Goal: Answer question/provide support

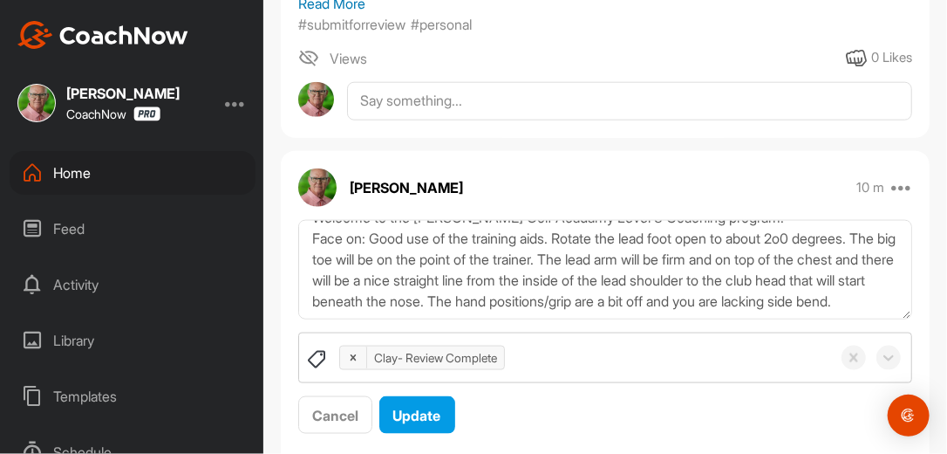
scroll to position [95, 0]
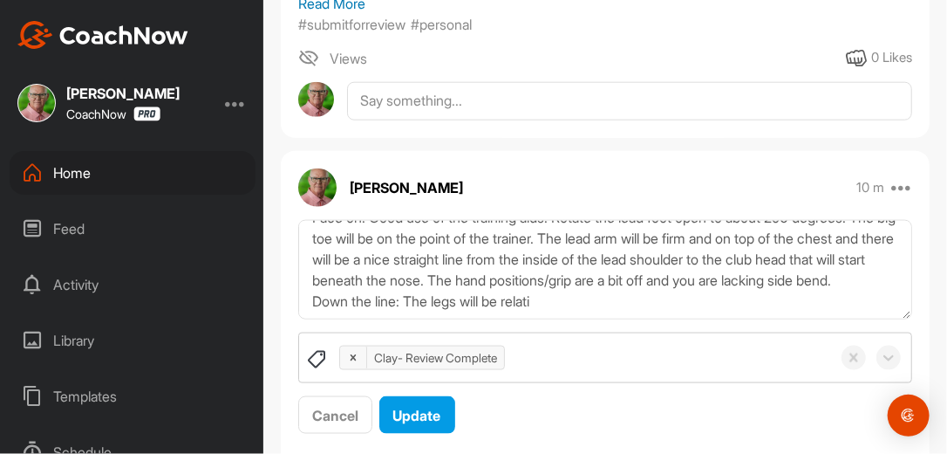
click at [412, 264] on textarea "Review Complete. 9/26/25 Morning Glen, Welcome to the Graves Golf Acadamy Level…" at bounding box center [605, 270] width 614 height 100
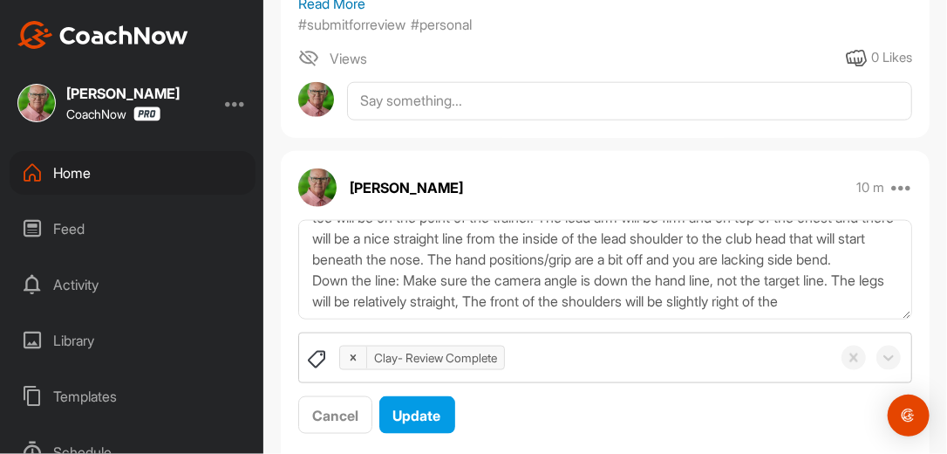
scroll to position [137, 0]
click at [533, 253] on textarea "Review Complete. 9/26/25 Morning Glen, Welcome to the Graves Golf Acadamy Level…" at bounding box center [605, 270] width 614 height 100
click at [414, 272] on textarea "Review Complete. 9/26/25 Morning Glen, Welcome to the Graves Golf Acadamy Level…" at bounding box center [605, 270] width 614 height 100
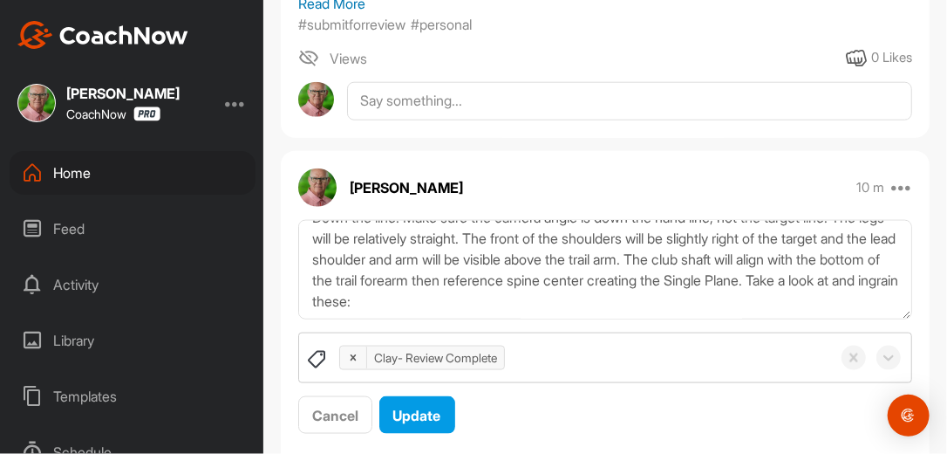
scroll to position [200, 0]
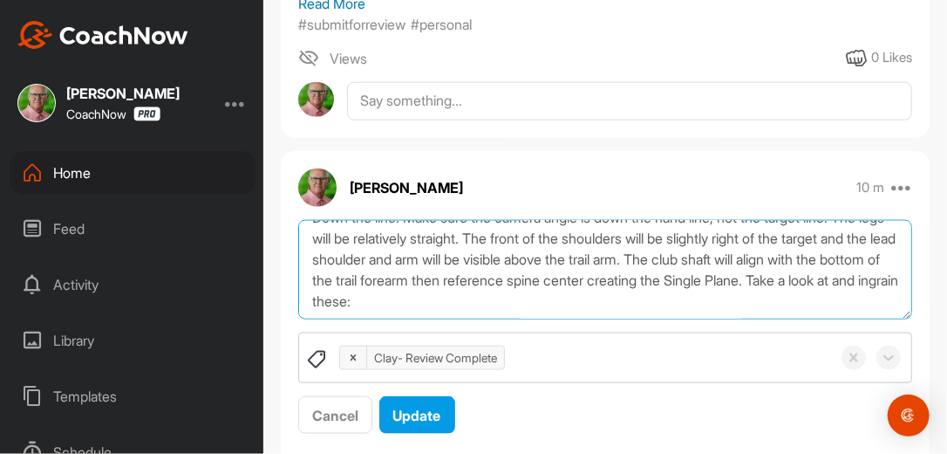
paste textarea "[URL][DOMAIN_NAME]"
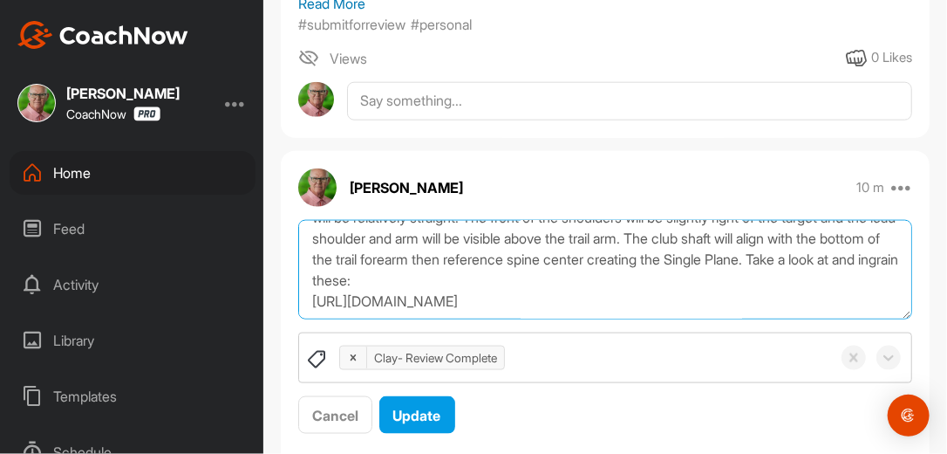
scroll to position [242, 0]
paste textarea "[URL][DOMAIN_NAME]"
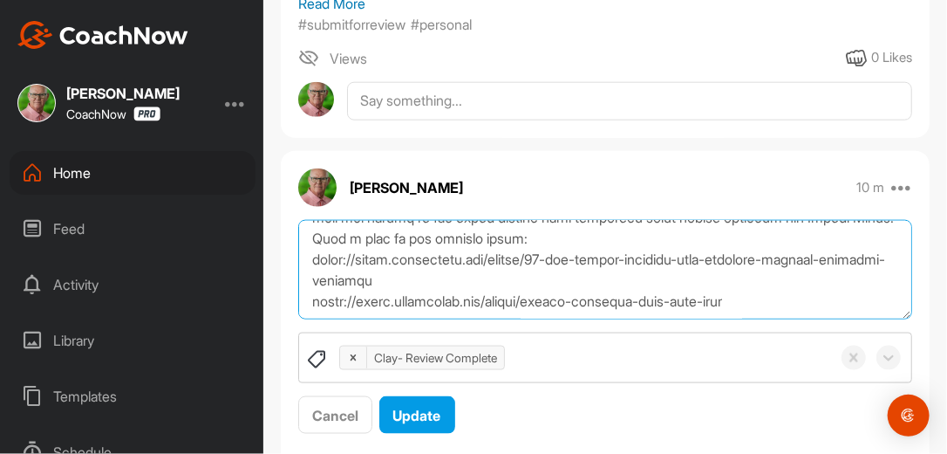
scroll to position [263, 0]
paste textarea "[URL][DOMAIN_NAME]"
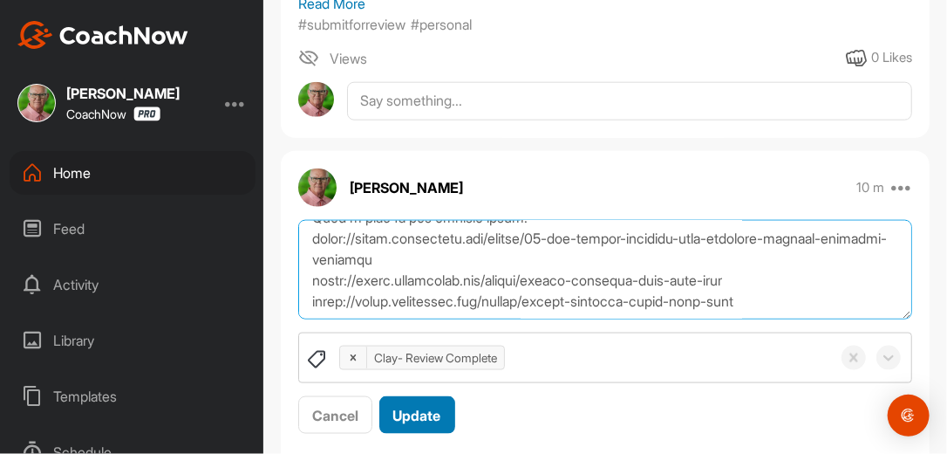
type textarea "Review Complete. 9/26/25 Morning Glen, Welcome to the Graves Golf Acadamy Level…"
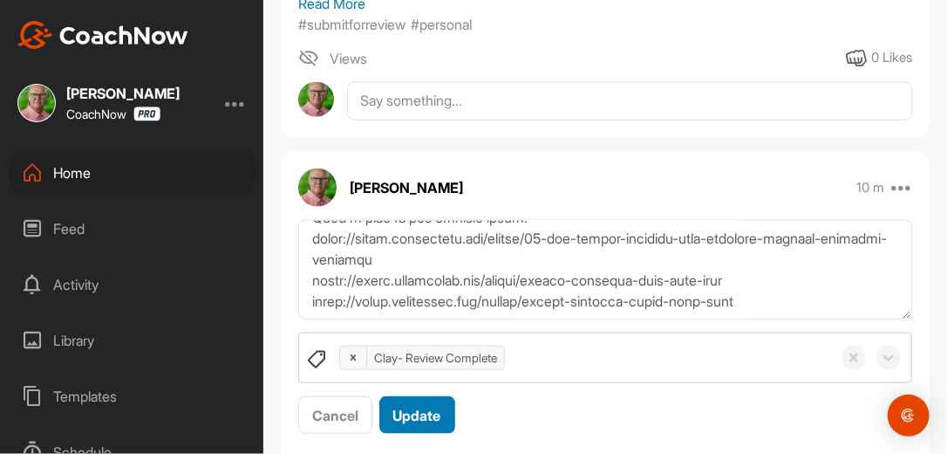
click at [444, 396] on button "Update" at bounding box center [418, 415] width 76 height 38
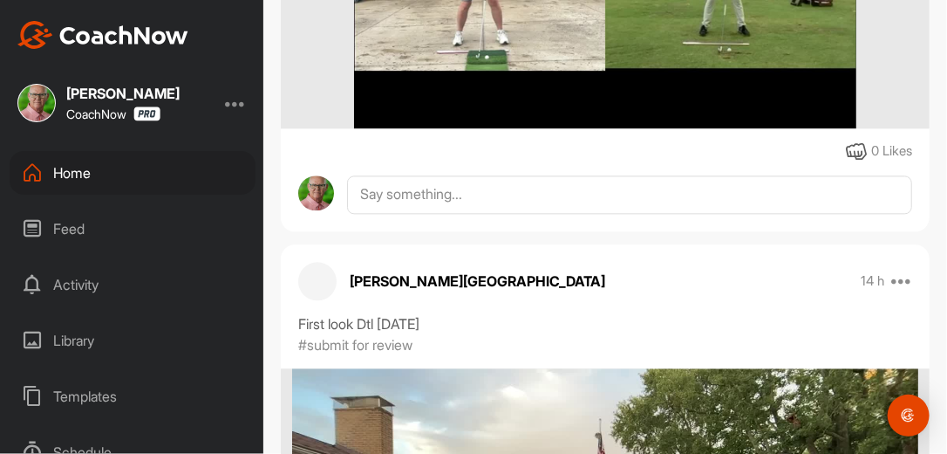
scroll to position [1340, 0]
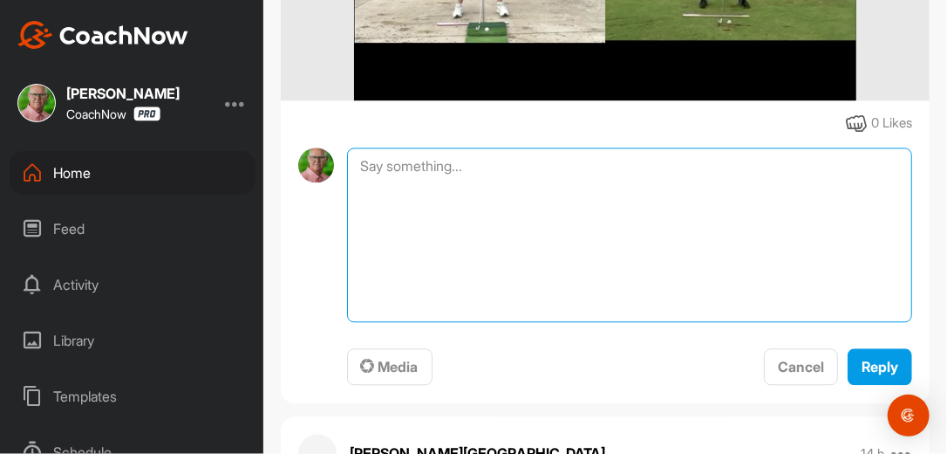
click at [458, 147] on textarea at bounding box center [629, 234] width 565 height 174
type textarea "Review Complete. [DATE]"
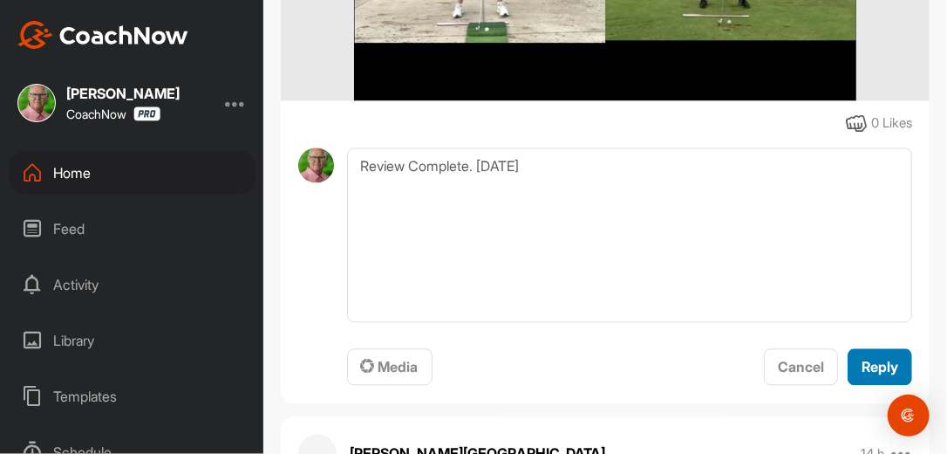
click at [862, 358] on span "Reply" at bounding box center [880, 366] width 37 height 17
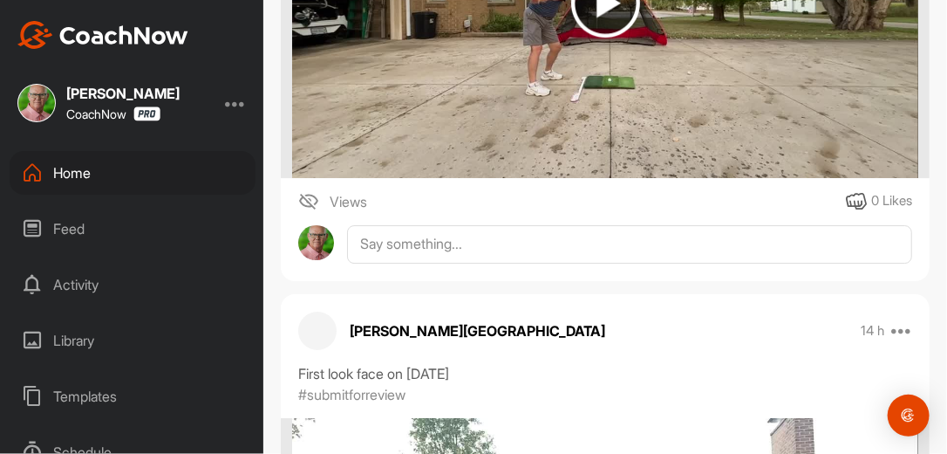
scroll to position [2010, 0]
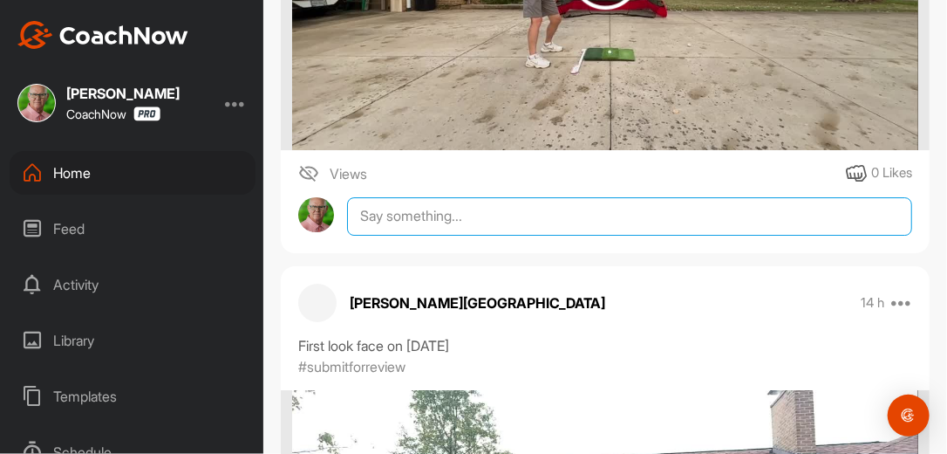
click at [478, 197] on textarea at bounding box center [629, 216] width 565 height 38
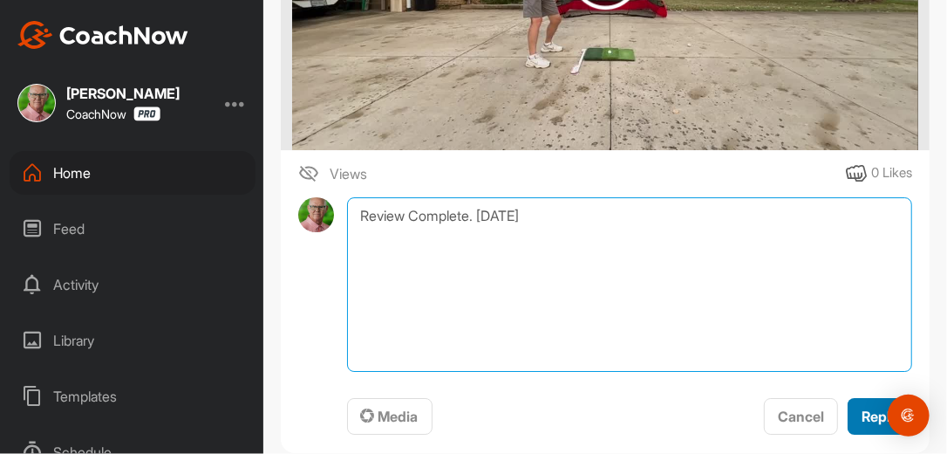
type textarea "Review Complete. [DATE]"
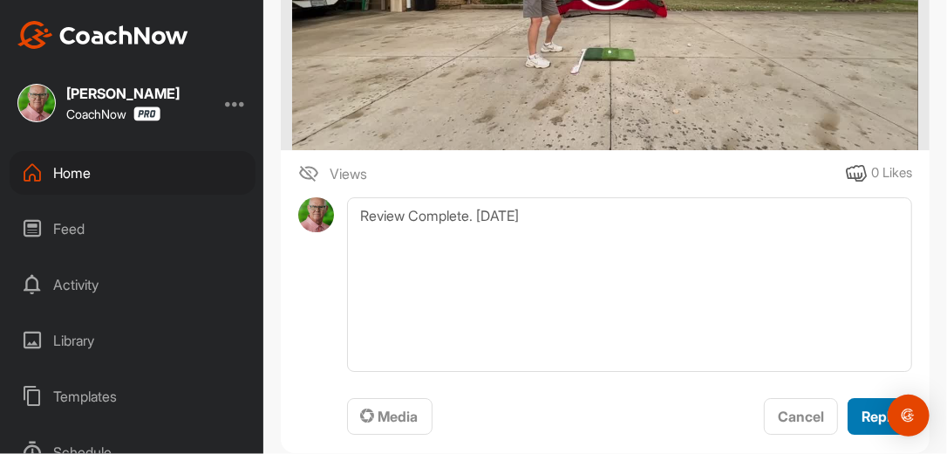
click at [869, 407] on span "Reply" at bounding box center [880, 415] width 37 height 17
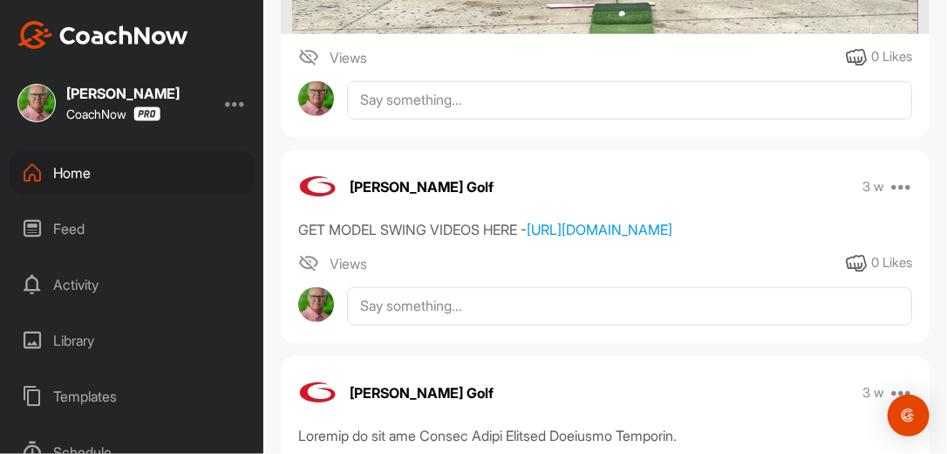
scroll to position [2848, 0]
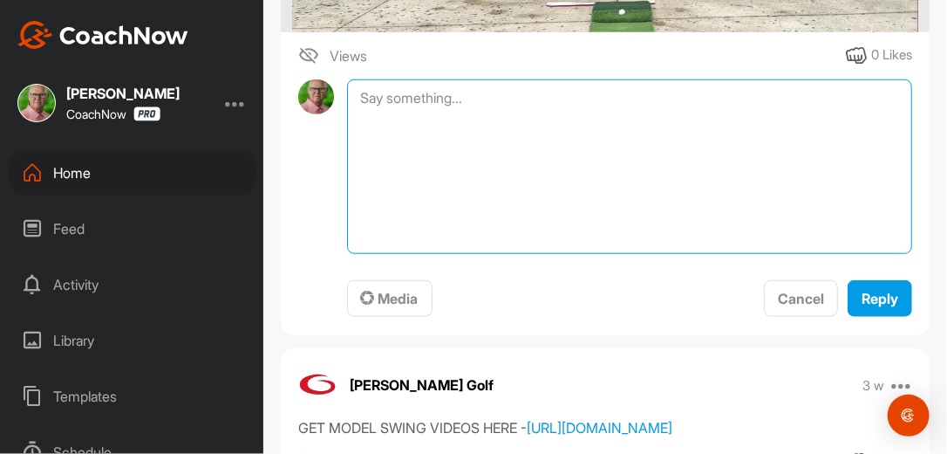
click at [505, 79] on textarea at bounding box center [629, 166] width 565 height 174
type textarea "Review Complete. [DATE]"
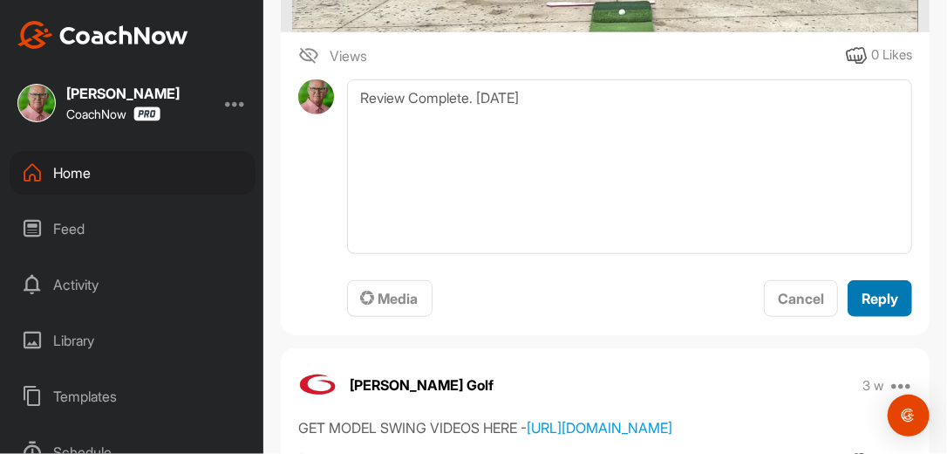
click at [871, 290] on span "Reply" at bounding box center [880, 298] width 37 height 17
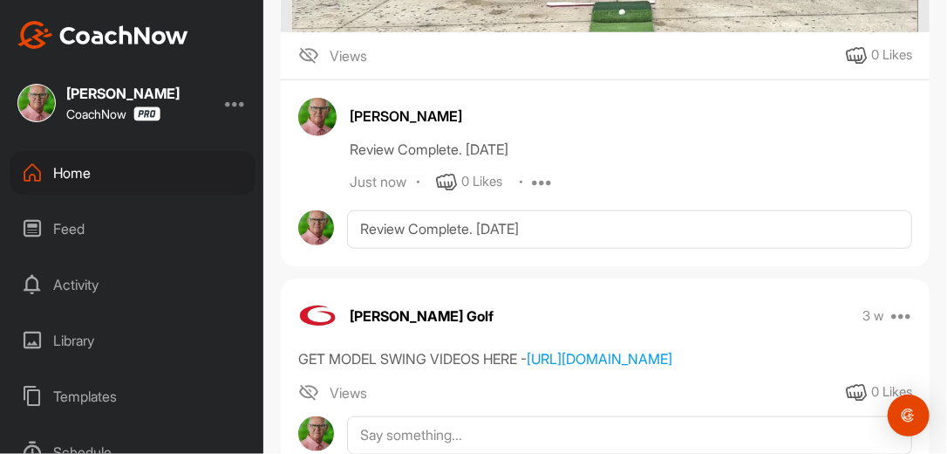
click at [83, 171] on div "Home" at bounding box center [133, 173] width 246 height 44
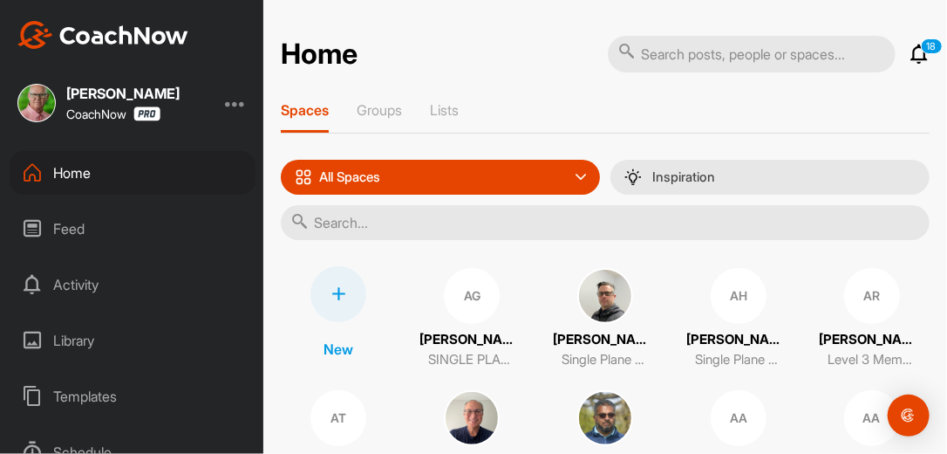
click at [452, 224] on input "text" at bounding box center [605, 222] width 649 height 35
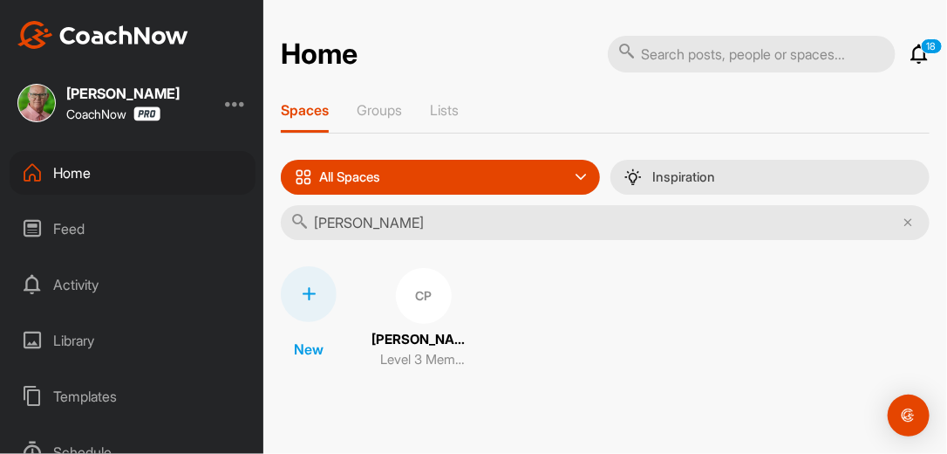
type input "Charles Pael"
click at [418, 297] on div "CP" at bounding box center [424, 296] width 56 height 56
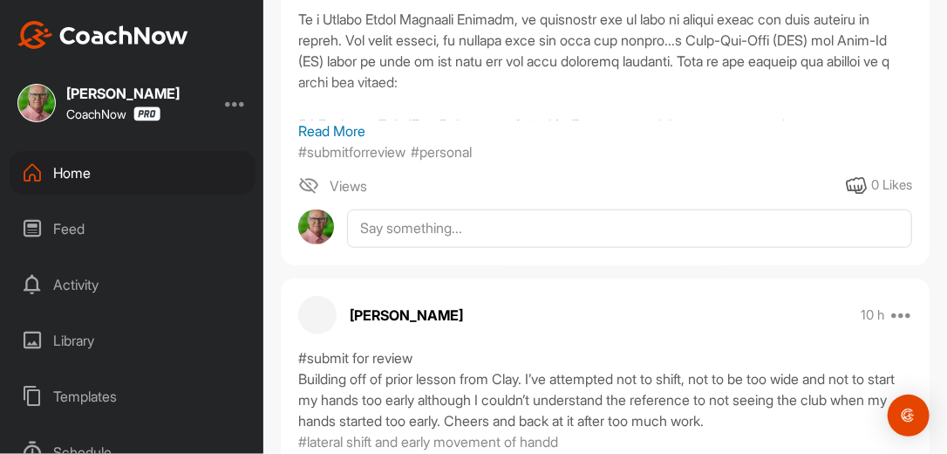
scroll to position [475, 0]
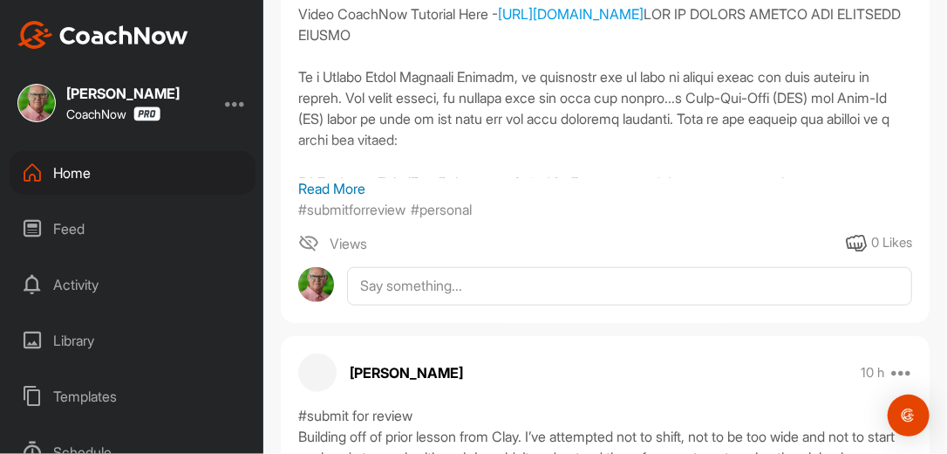
scroll to position [503, 0]
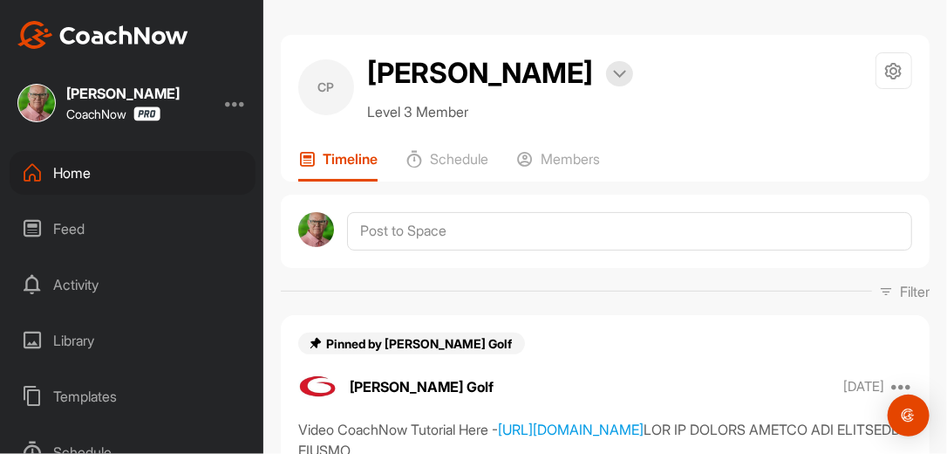
click at [685, 284] on div "Filter Media Type Images Videos Notes Audio Documents Author [PERSON_NAME] [EMA…" at bounding box center [605, 291] width 649 height 21
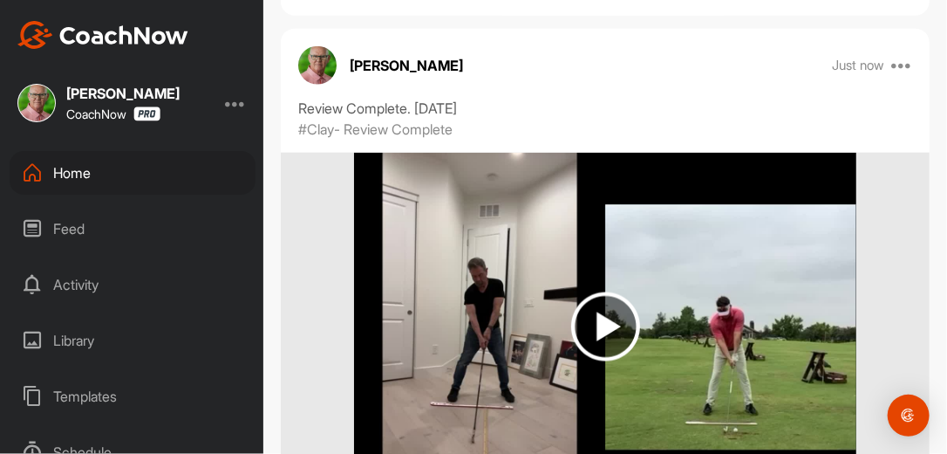
scroll to position [723, 0]
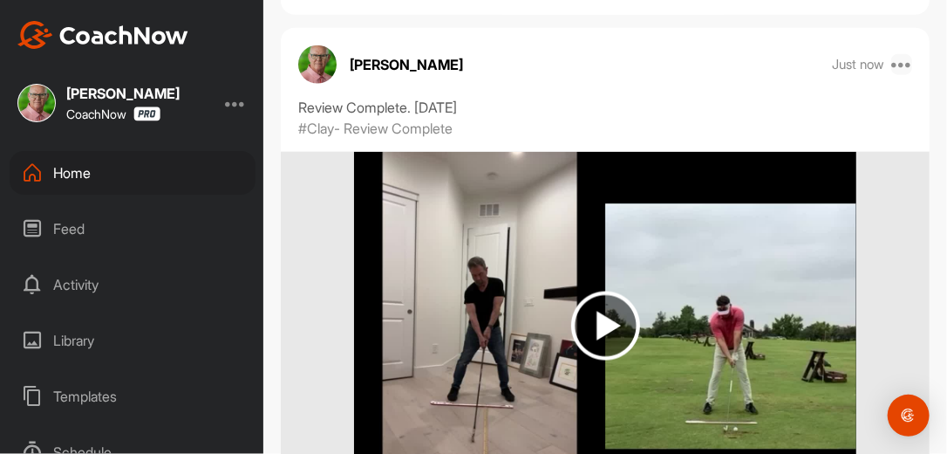
click at [892, 65] on icon at bounding box center [902, 64] width 21 height 21
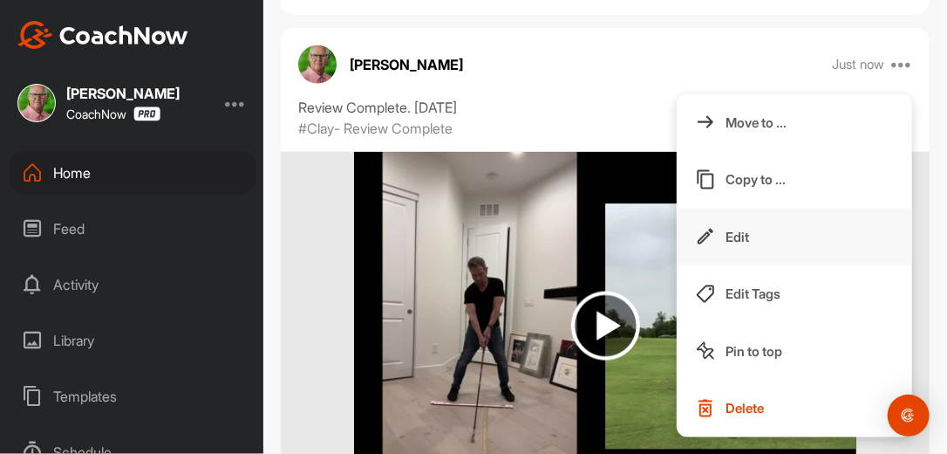
click at [726, 237] on p "Edit" at bounding box center [738, 237] width 24 height 18
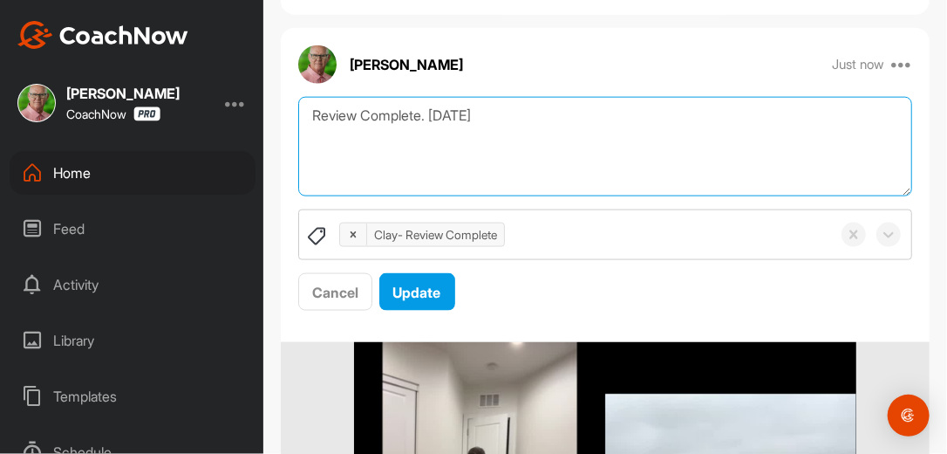
click at [508, 115] on textarea "Review Complete. [DATE]" at bounding box center [605, 147] width 614 height 100
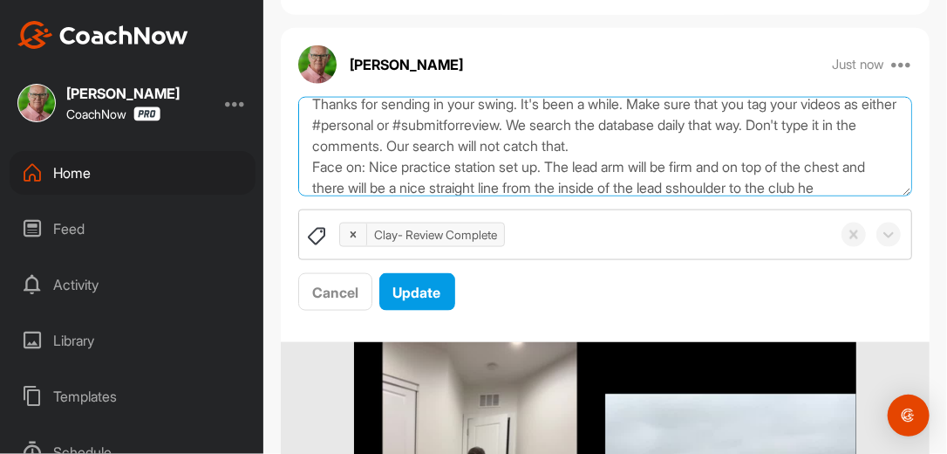
scroll to position [74, 0]
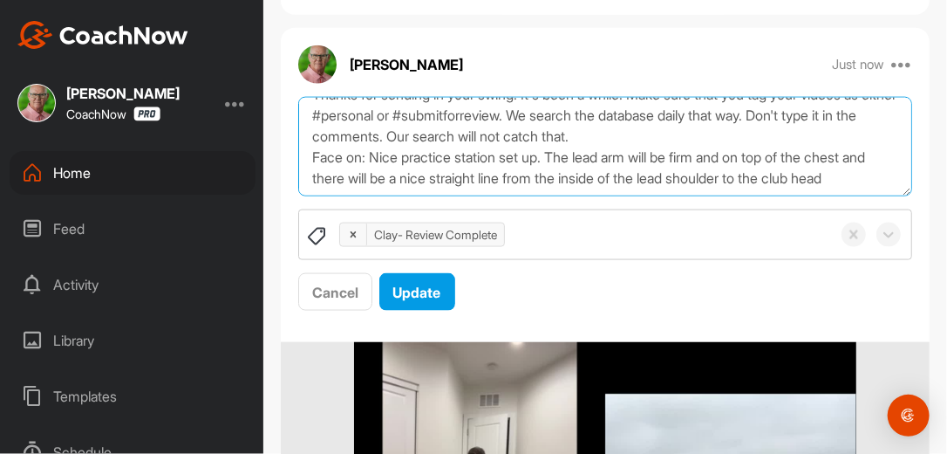
click at [417, 185] on textarea "Review Complete. [DATE] Morning [PERSON_NAME], Thanks for sending in your swing…" at bounding box center [605, 147] width 614 height 100
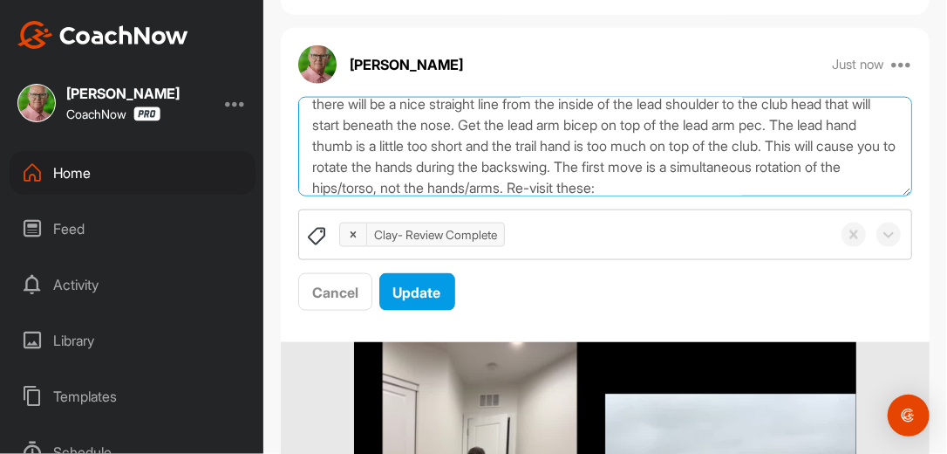
scroll to position [158, 0]
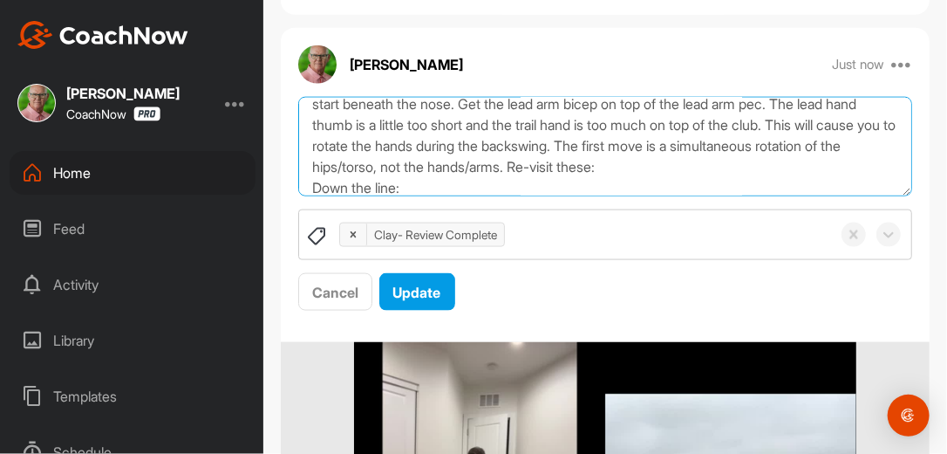
click at [839, 157] on textarea "Review Complete. [DATE] Morning [PERSON_NAME], Thanks for sending in your swing…" at bounding box center [605, 147] width 614 height 100
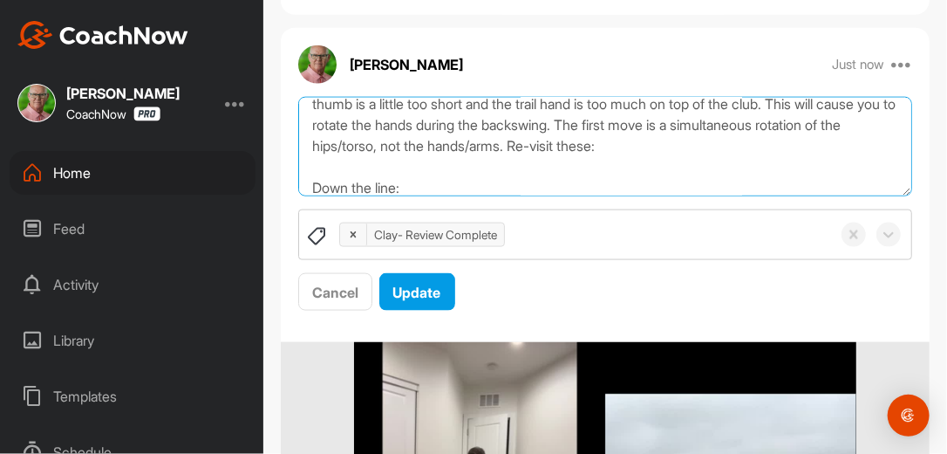
drag, startPoint x: 325, startPoint y: 162, endPoint x: 540, endPoint y: 180, distance: 216.2
click at [540, 180] on textarea "Review Complete. [DATE] Morning [PERSON_NAME], Thanks for sending in your swing…" at bounding box center [605, 147] width 614 height 100
click at [468, 158] on textarea "Review Complete. [DATE] Morning [PERSON_NAME], Thanks for sending in your swing…" at bounding box center [605, 147] width 614 height 100
paste textarea "[URL][DOMAIN_NAME]"
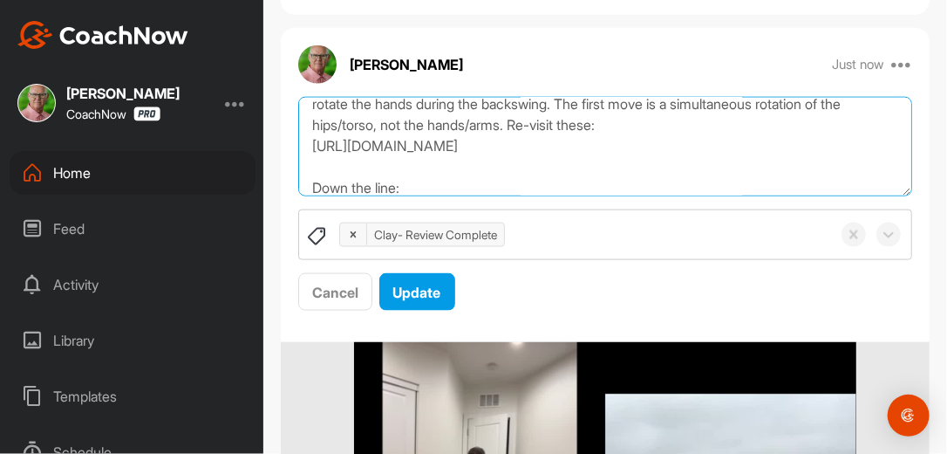
paste textarea "[URL][DOMAIN_NAME]"
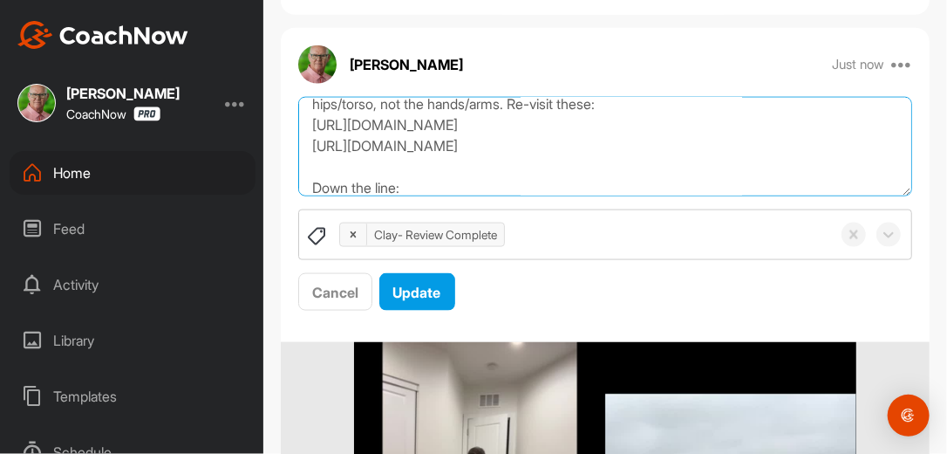
paste textarea "[URL][DOMAIN_NAME]"
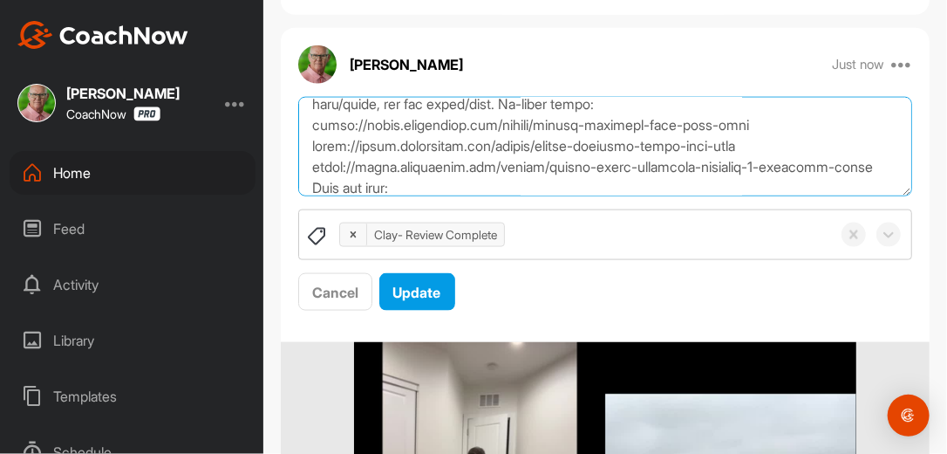
click at [433, 188] on textarea at bounding box center [605, 147] width 614 height 100
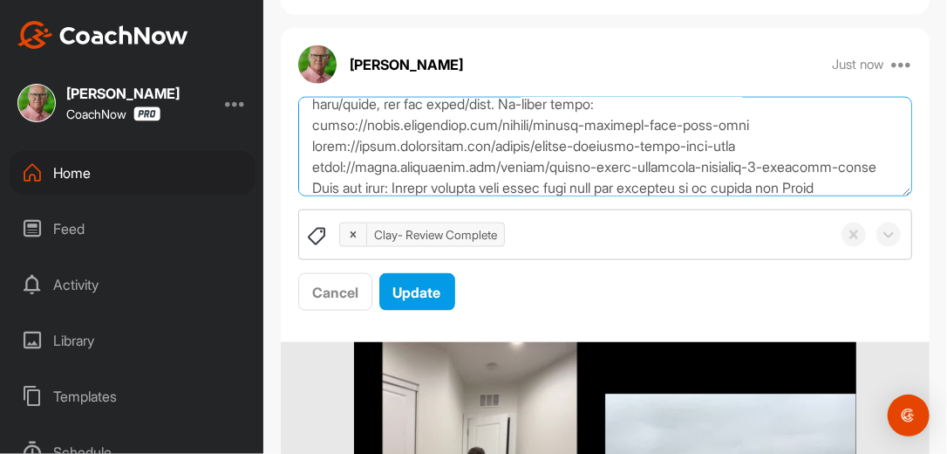
scroll to position [242, 0]
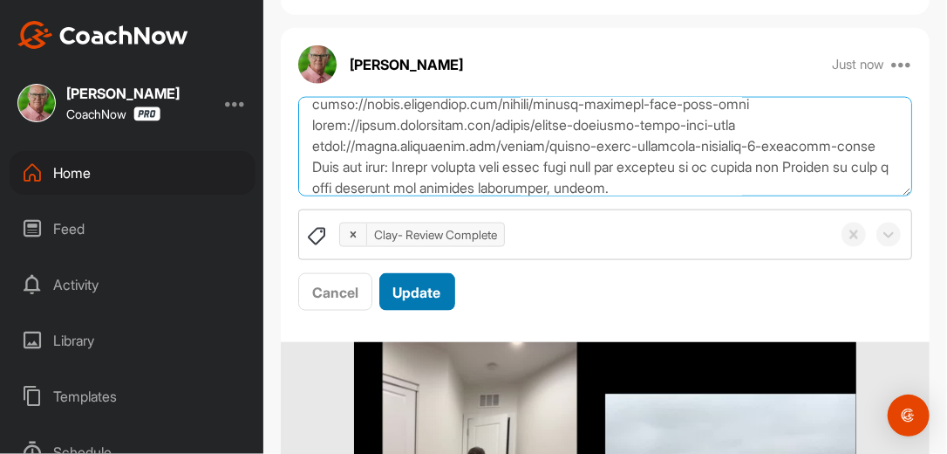
type textarea "Review Complete. [DATE] Morning [PERSON_NAME], Thanks for sending in your swing…"
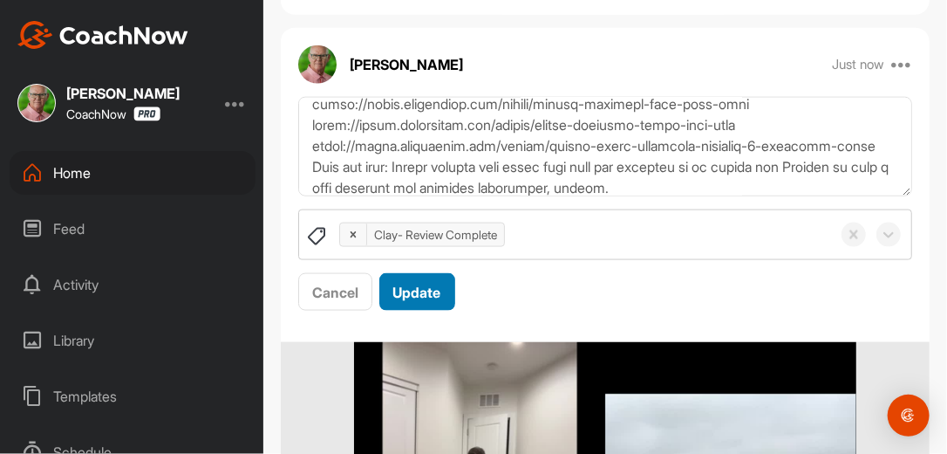
click at [434, 284] on span "Update" at bounding box center [417, 292] width 48 height 17
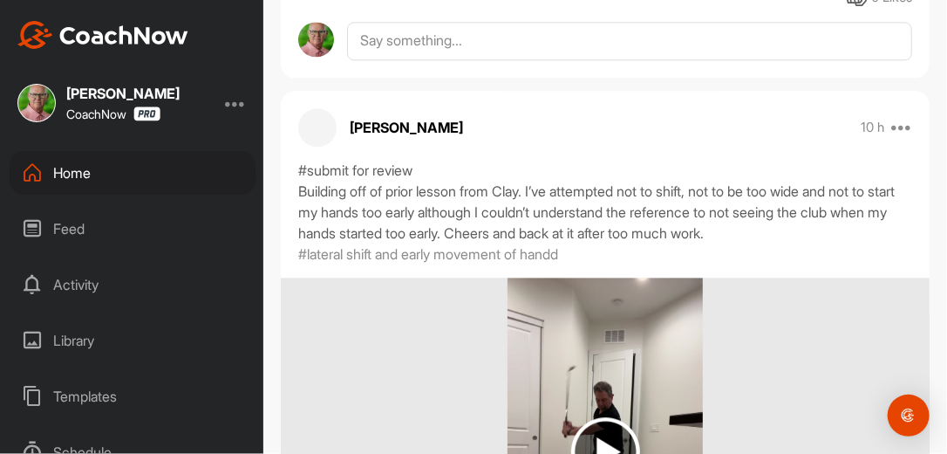
scroll to position [1449, 0]
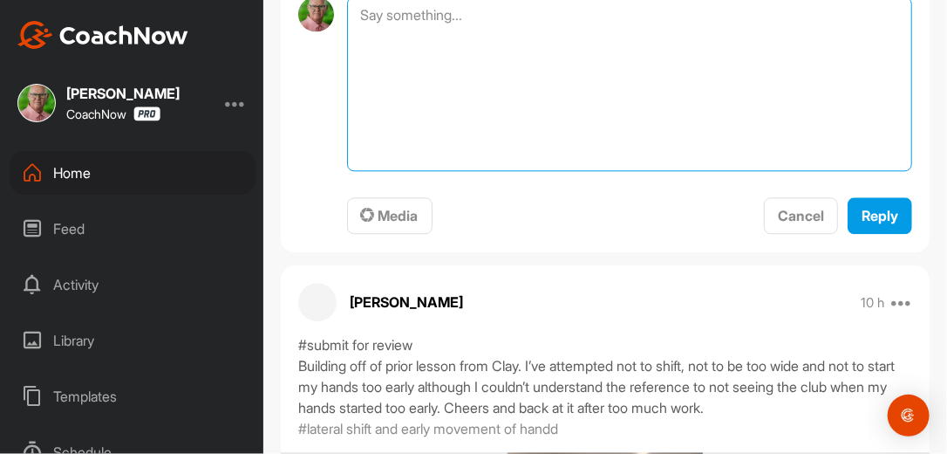
click at [565, 24] on textarea at bounding box center [629, 84] width 565 height 174
type textarea "Review Complete. [DATE]"
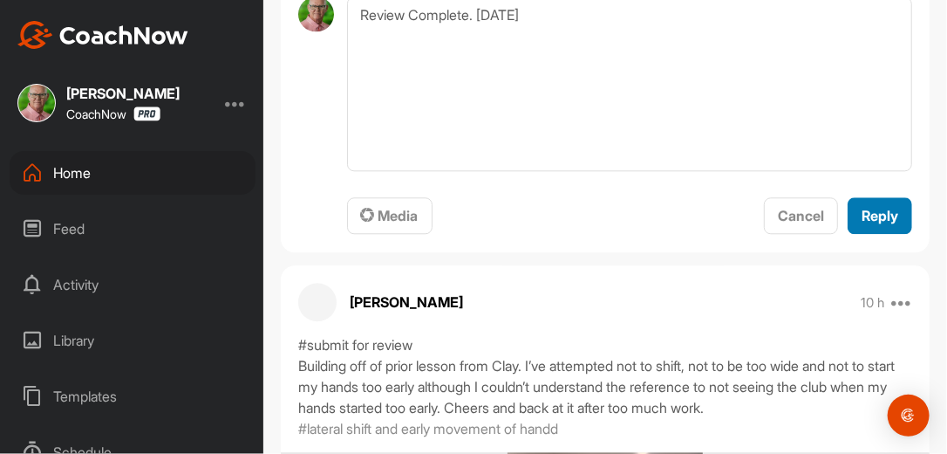
click at [883, 217] on span "Reply" at bounding box center [880, 215] width 37 height 17
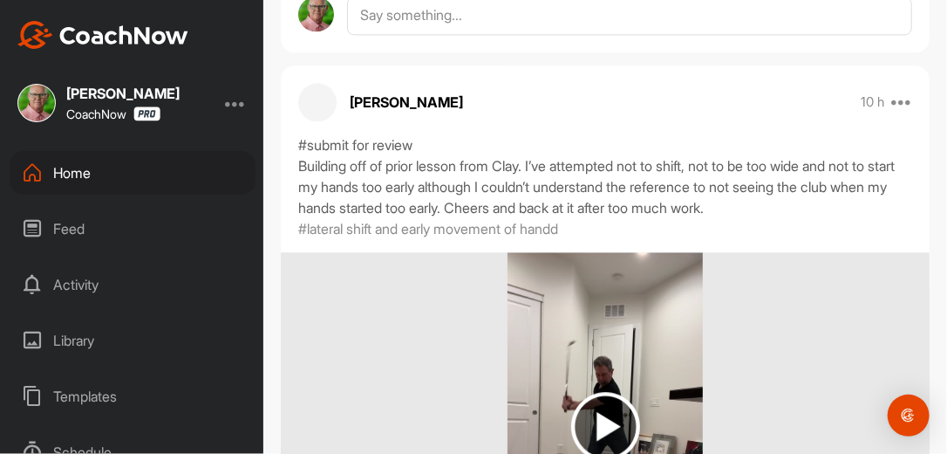
scroll to position [1580, 0]
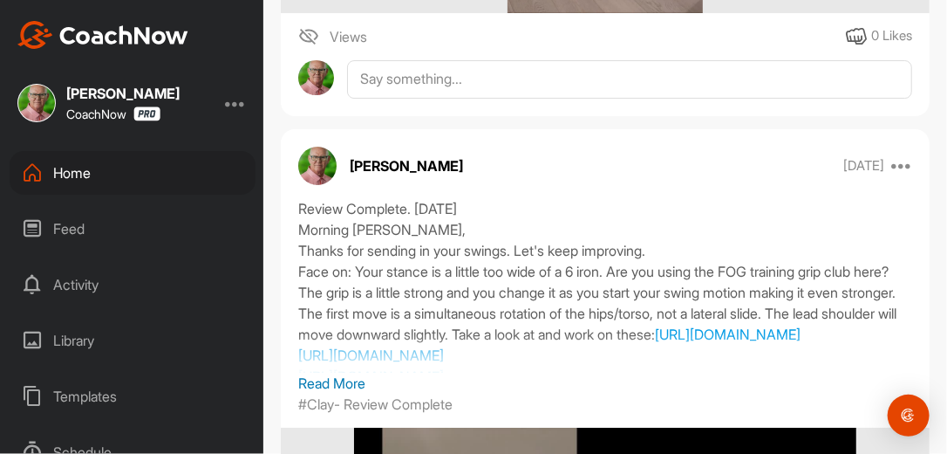
scroll to position [2194, 0]
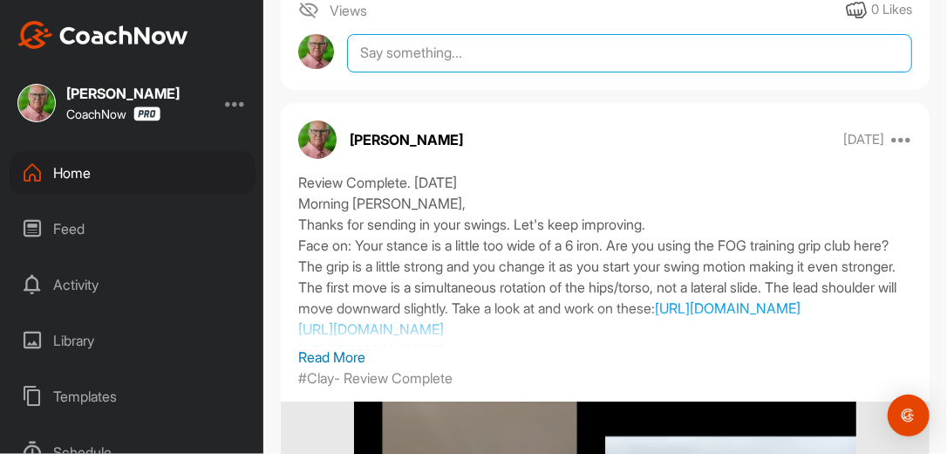
click at [550, 49] on textarea at bounding box center [629, 53] width 565 height 38
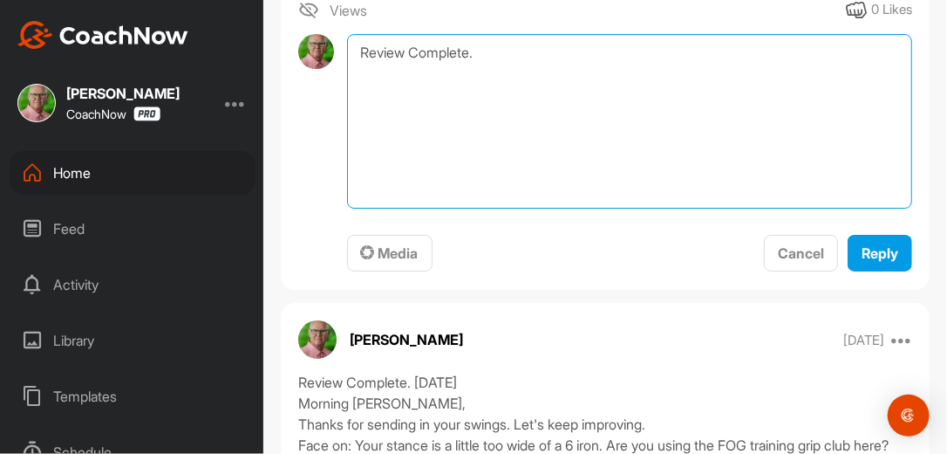
click at [541, 56] on textarea "Review Complete." at bounding box center [629, 121] width 565 height 174
type textarea "Review Complete. [DATE]"
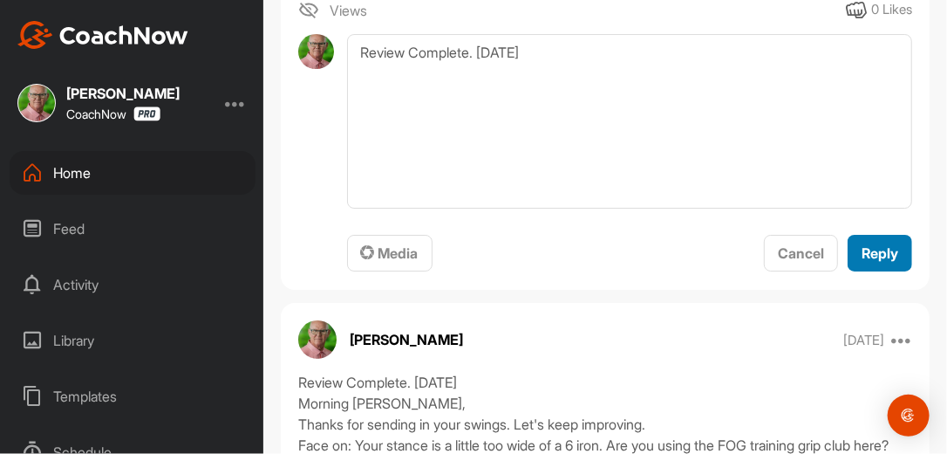
click at [862, 255] on span "Reply" at bounding box center [880, 252] width 37 height 17
